Goal: Check status: Check status

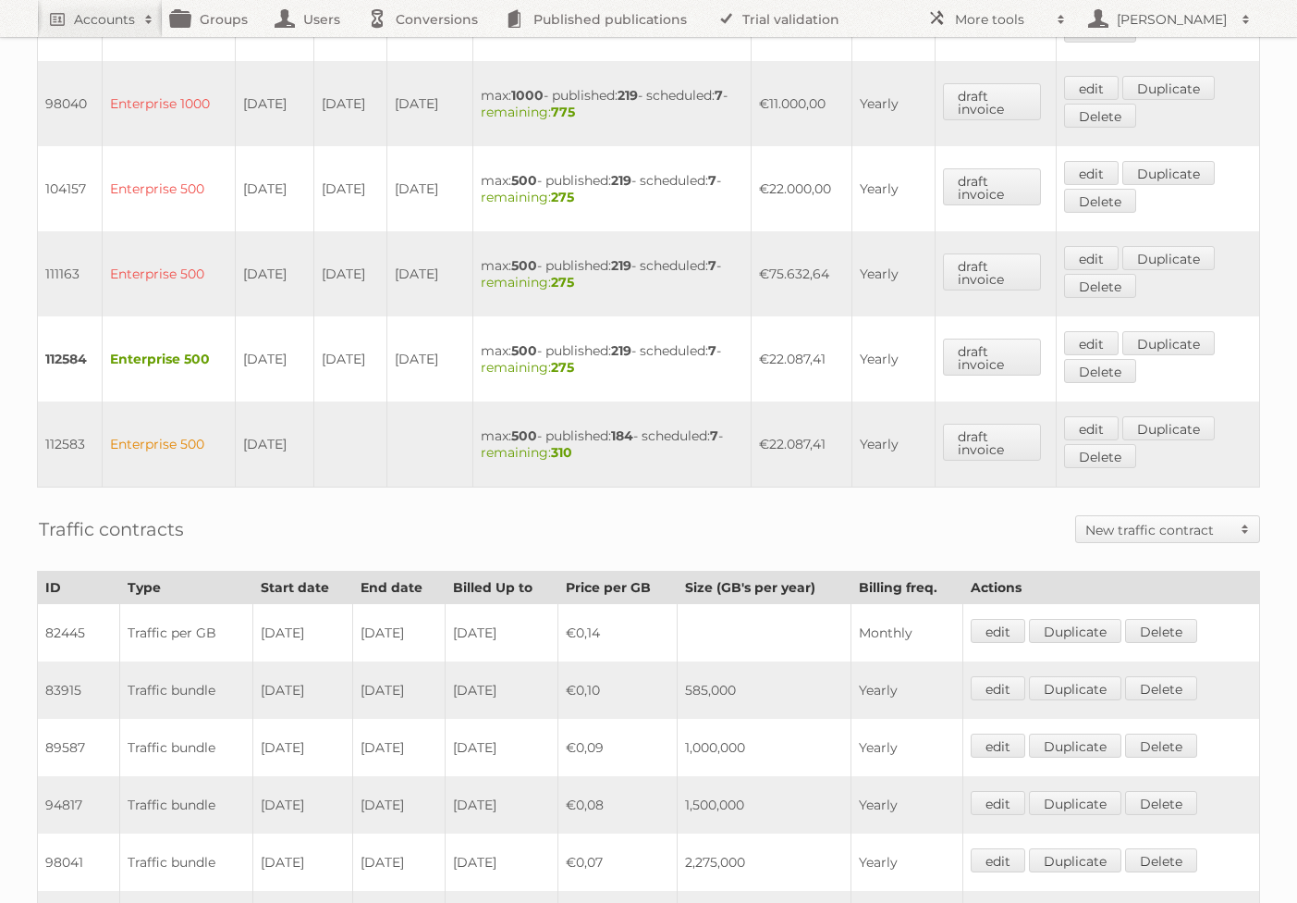
scroll to position [1181, 0]
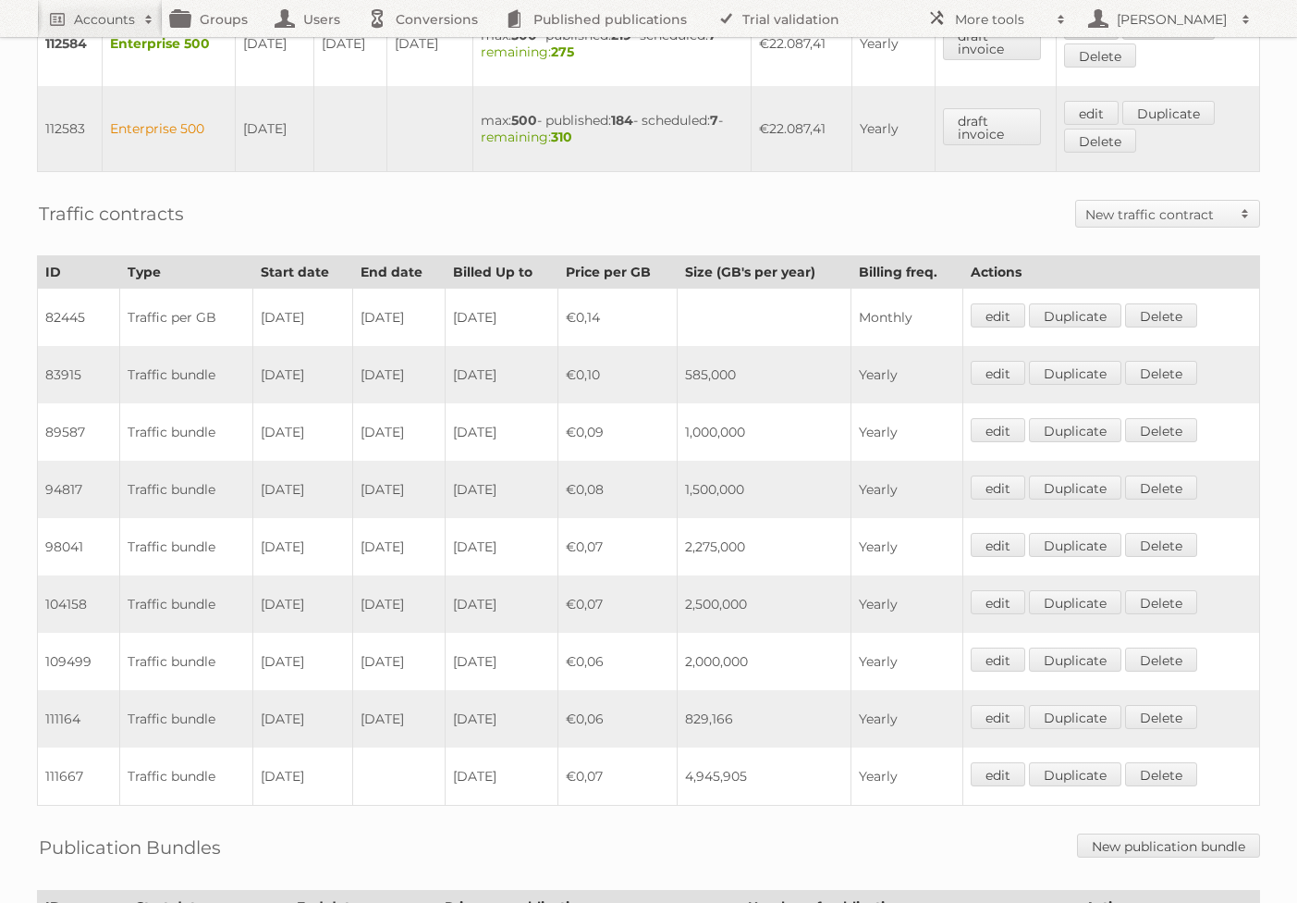
drag, startPoint x: 792, startPoint y: 767, endPoint x: 254, endPoint y: 776, distance: 537.4
click at [254, 776] on tr "111667 Traffic bundle 01-01-2025 2025-12-31 €0,07 4,945,905 Yearly edit Duplica…" at bounding box center [649, 776] width 1223 height 58
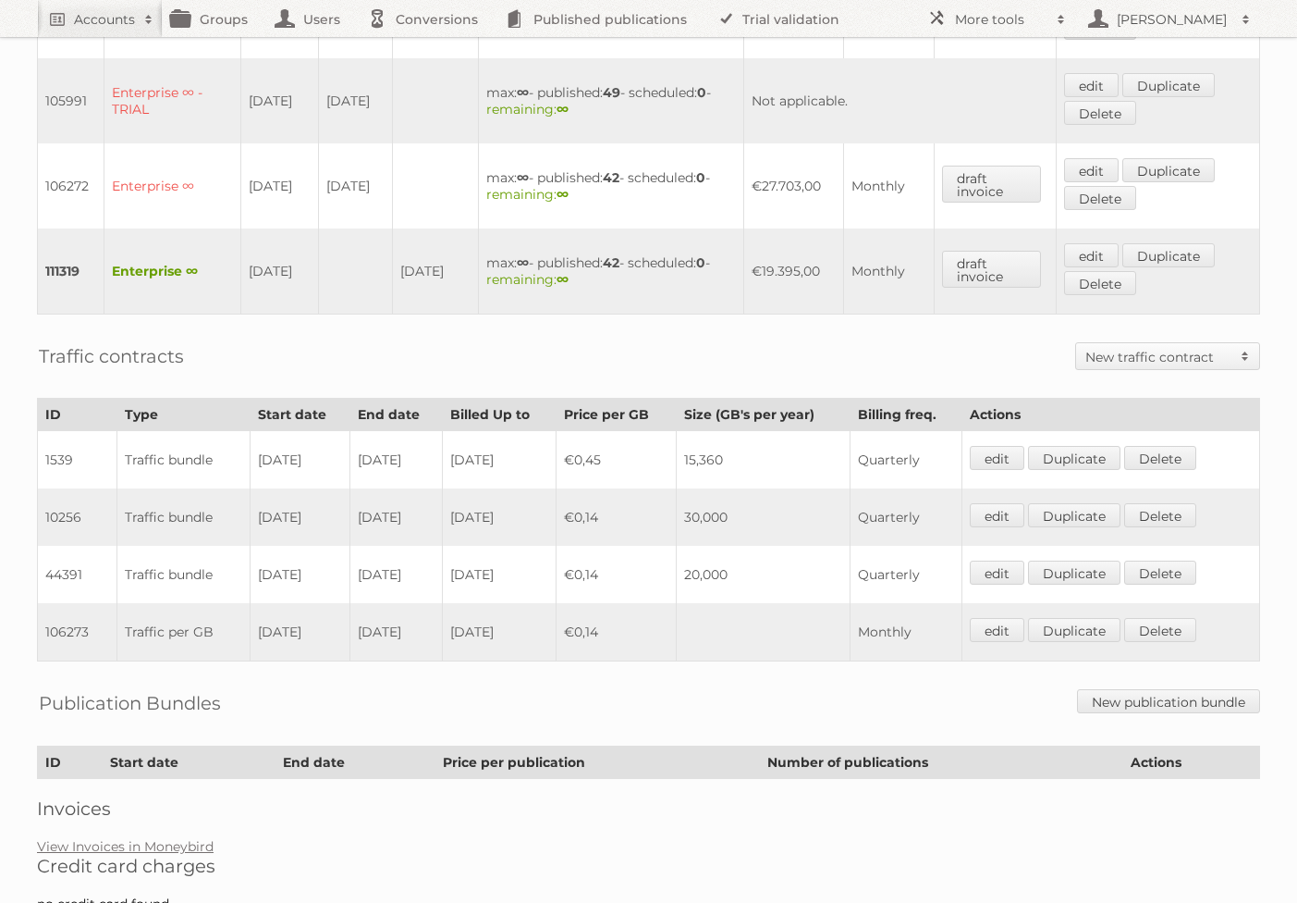
scroll to position [894, 0]
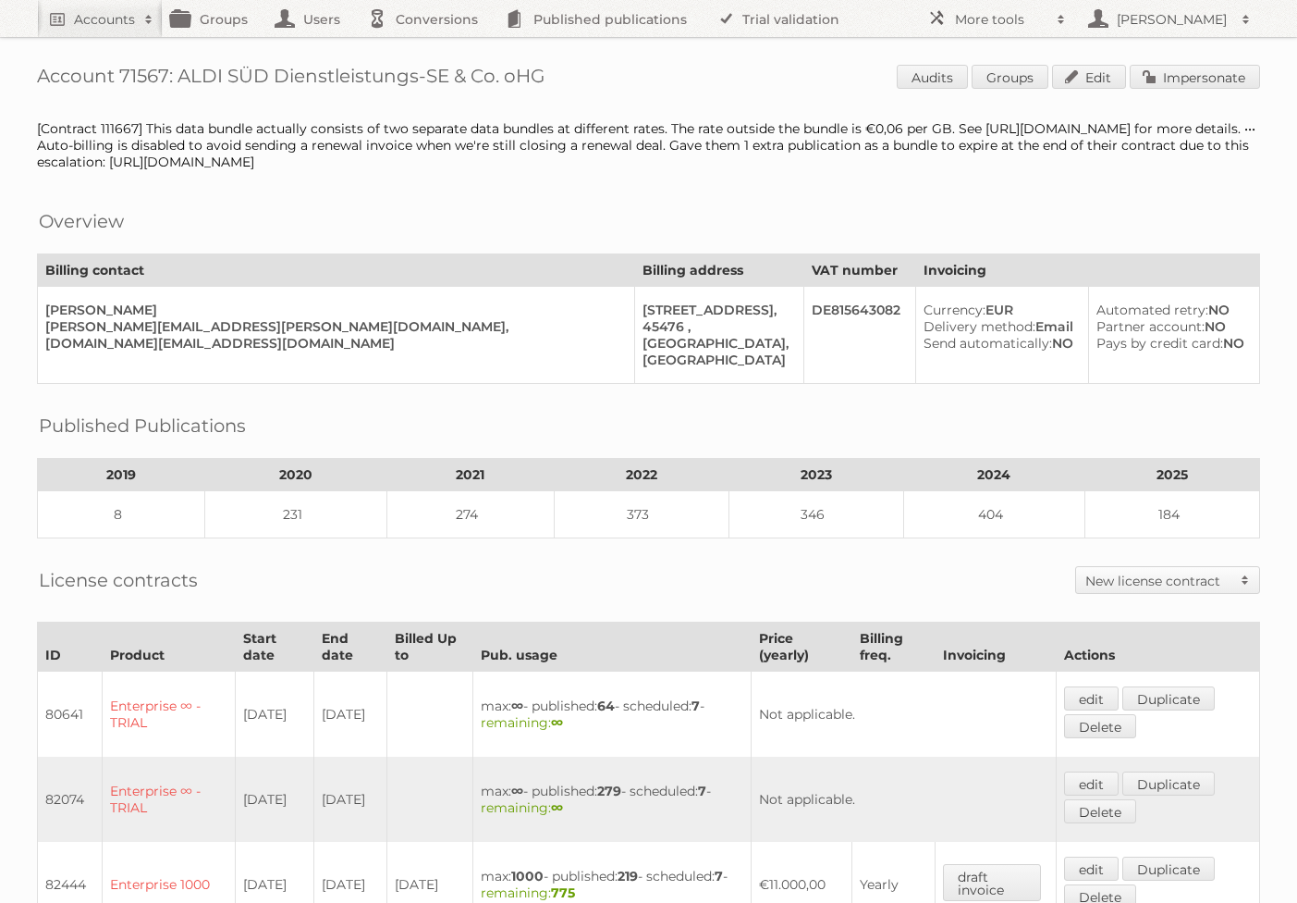
scroll to position [1181, 0]
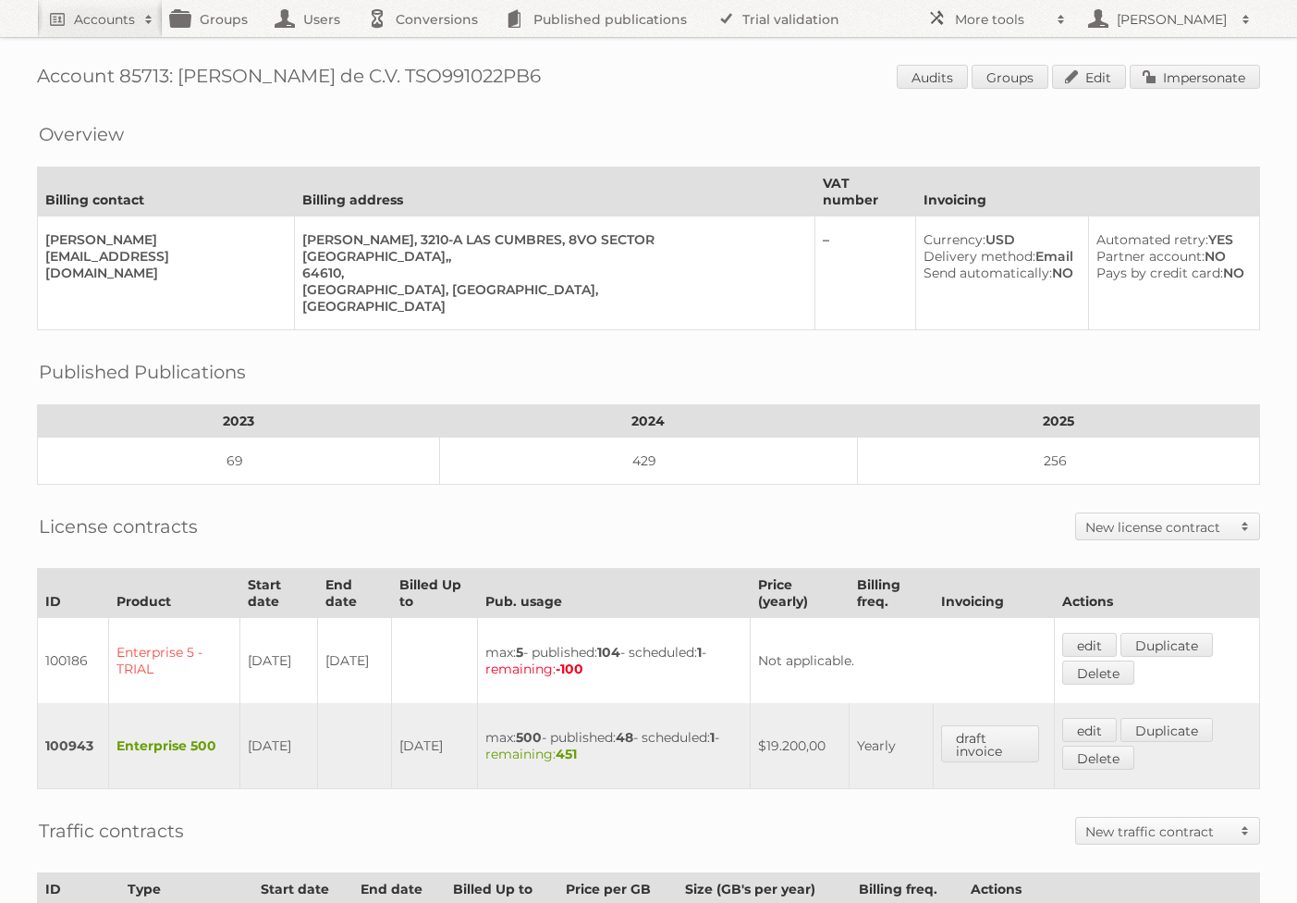
scroll to position [433, 0]
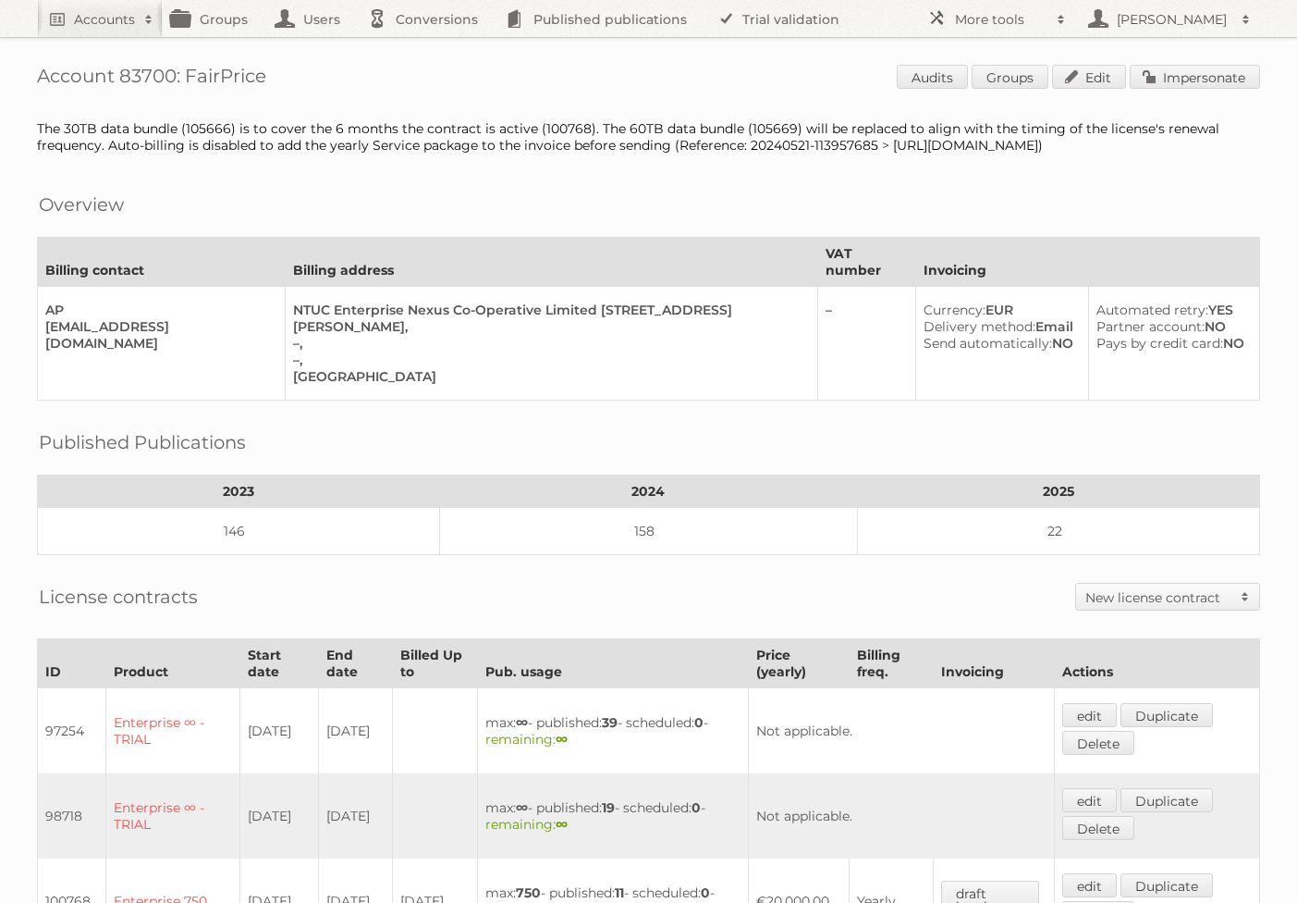
scroll to position [830, 0]
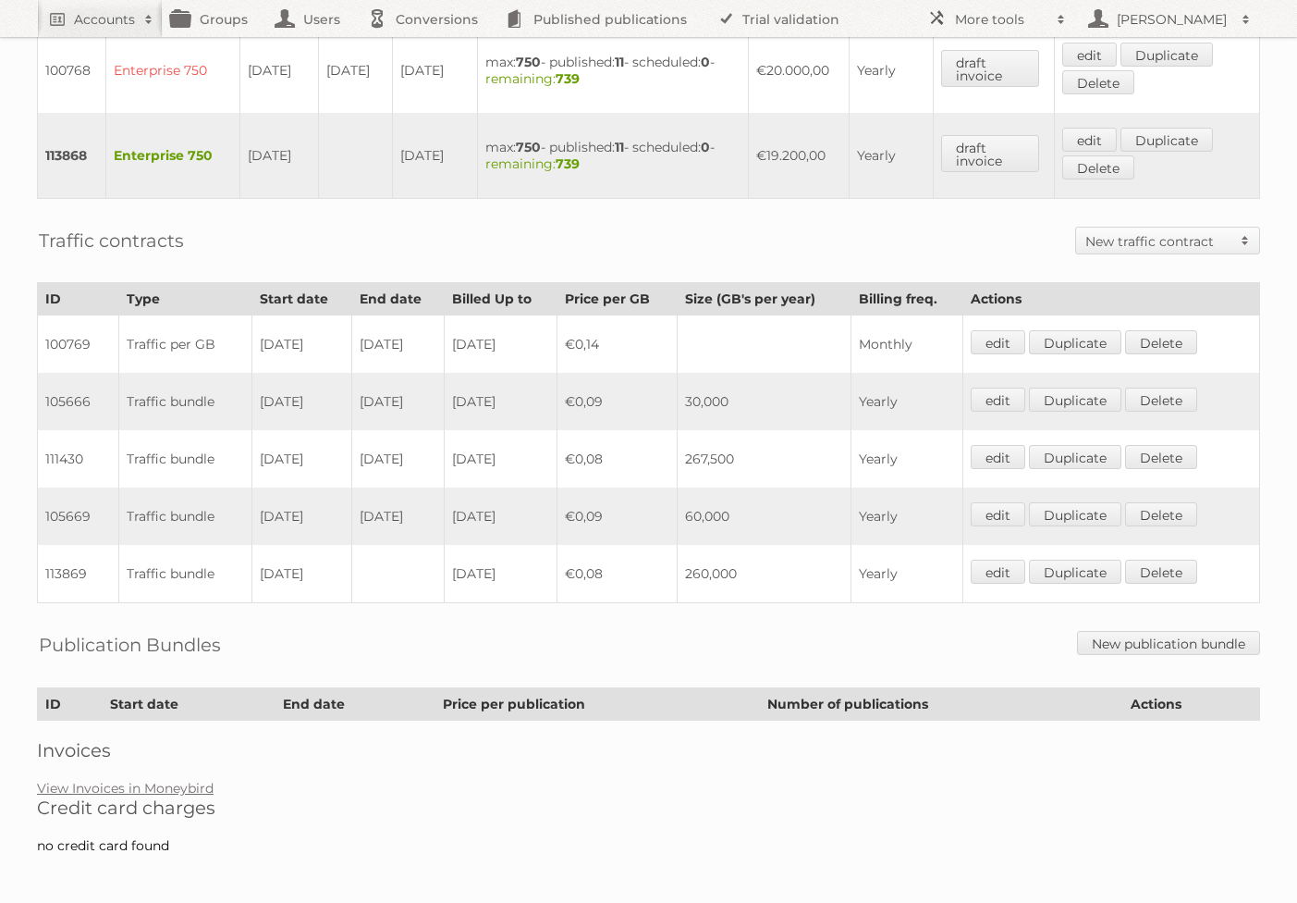
drag, startPoint x: 751, startPoint y: 406, endPoint x: 663, endPoint y: 396, distance: 88.4
click at [663, 396] on tr "105666 Traffic bundle 26-12-2023 25-06-2024 2024-06-25 €0,09 30,000 Yearly edit…" at bounding box center [649, 401] width 1223 height 57
